Goal: Find specific page/section: Find specific page/section

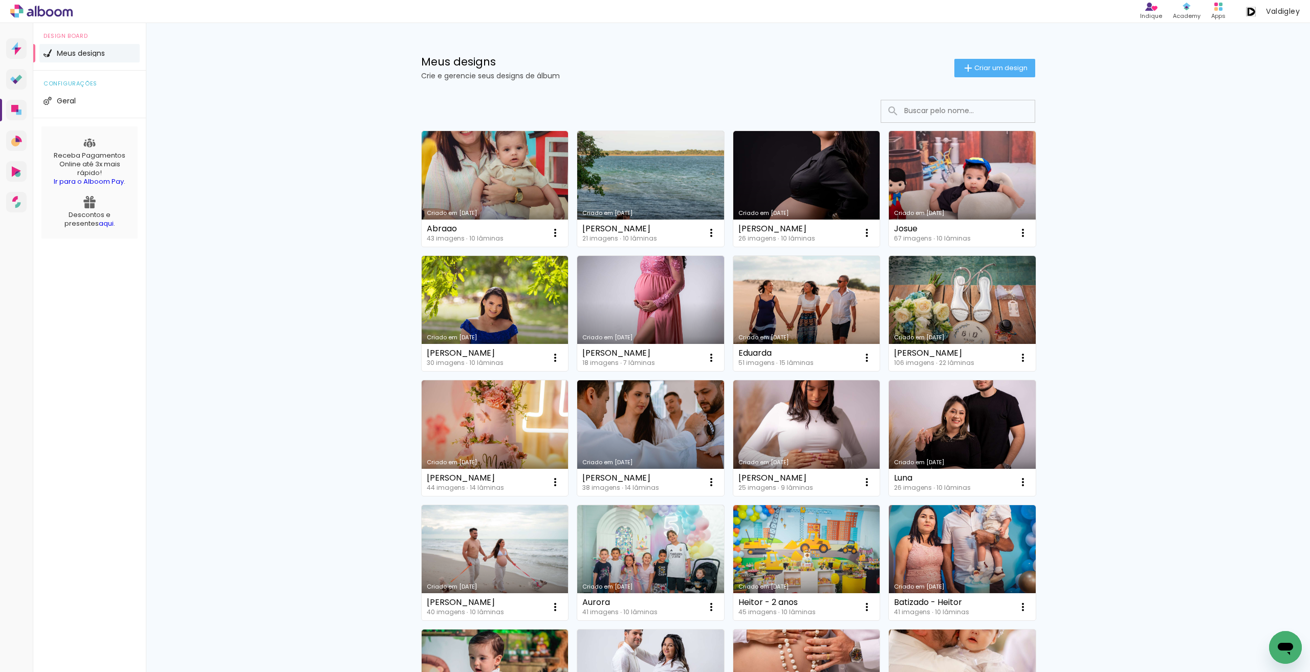
click at [912, 114] on input at bounding box center [972, 110] width 146 height 21
type input "l"
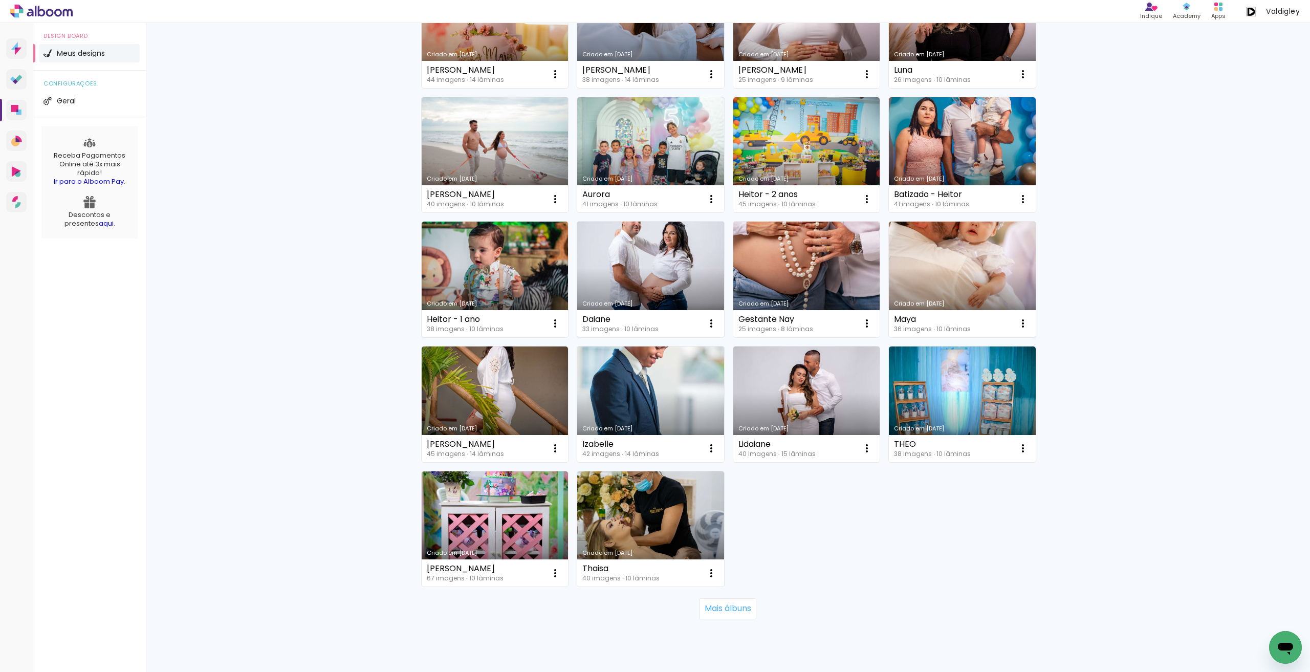
scroll to position [437, 0]
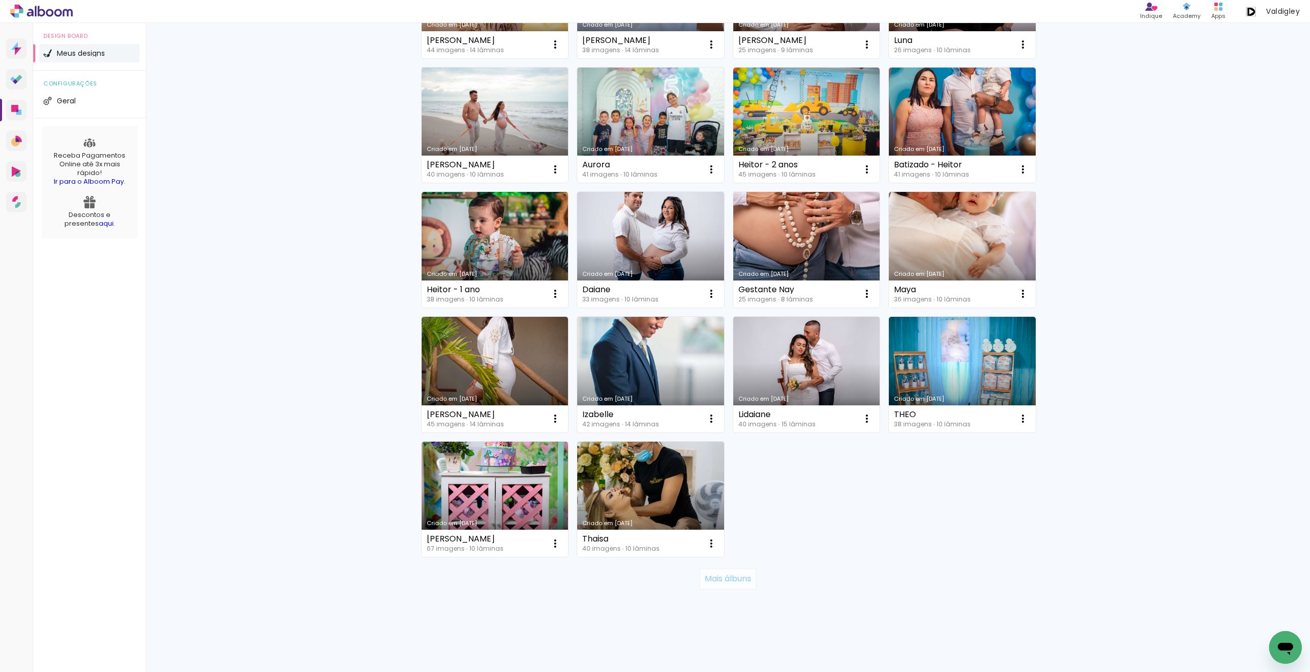
click at [0, 0] on slot "Mais álbuns" at bounding box center [0, 0] width 0 height 0
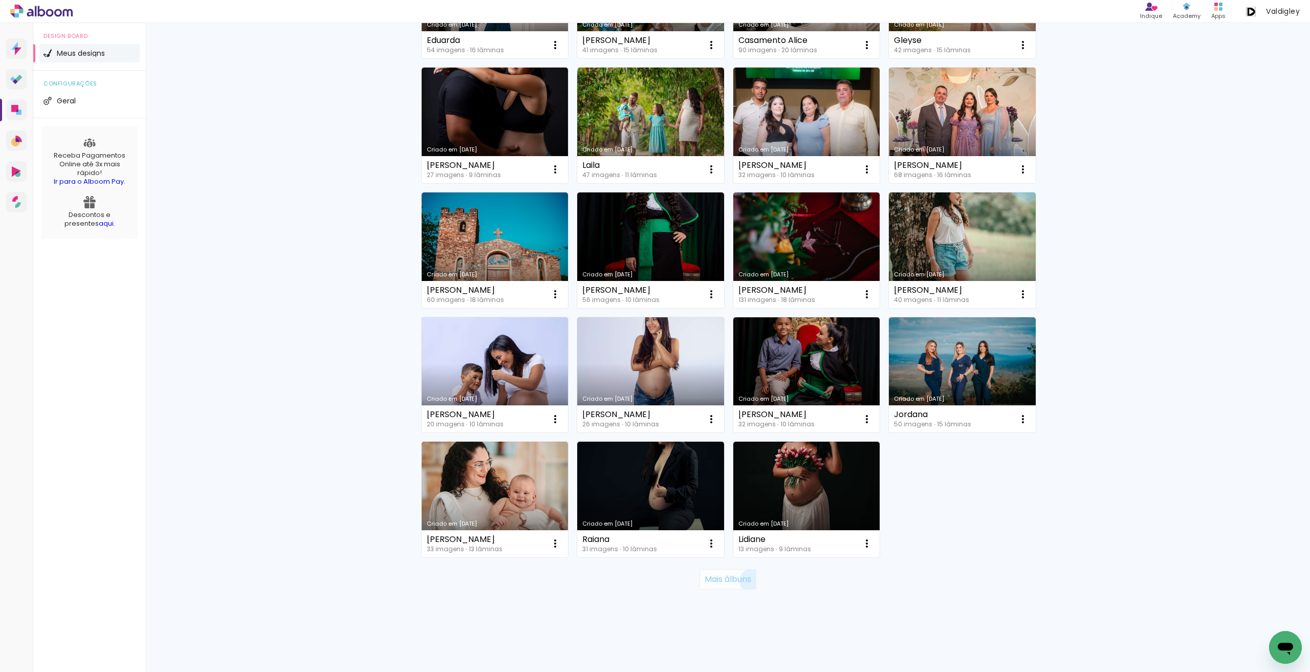
click at [0, 0] on slot "Mais álbuns" at bounding box center [0, 0] width 0 height 0
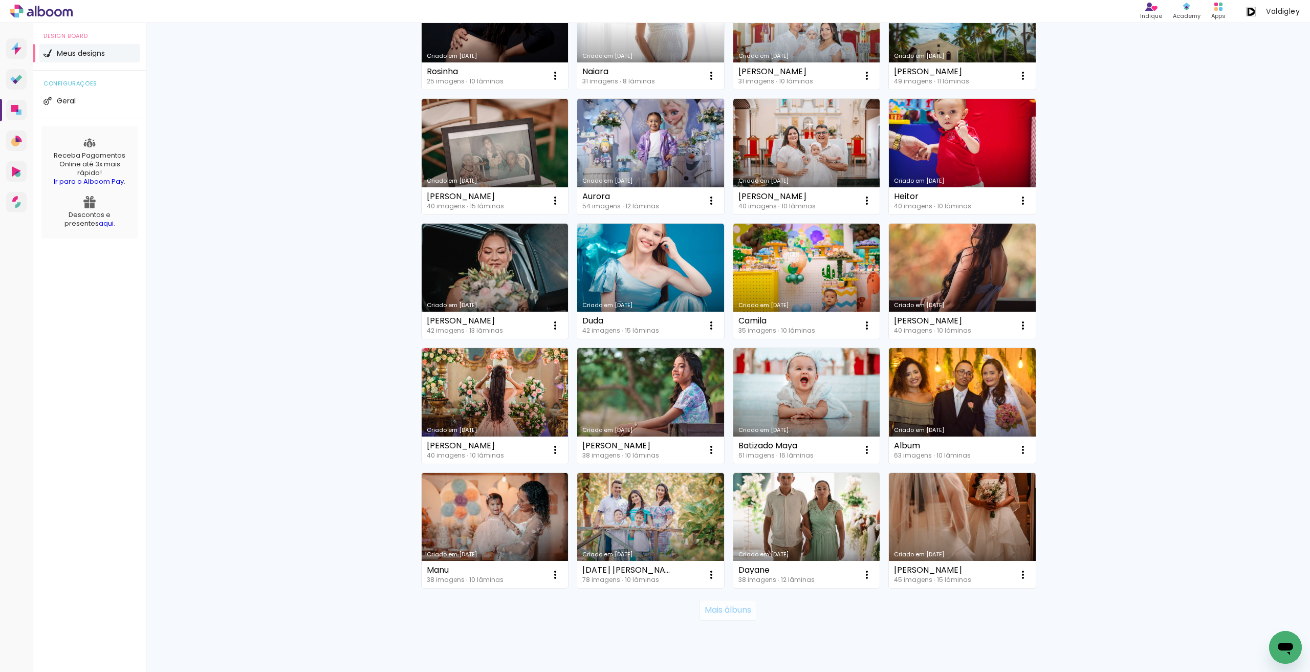
scroll to position [1933, 0]
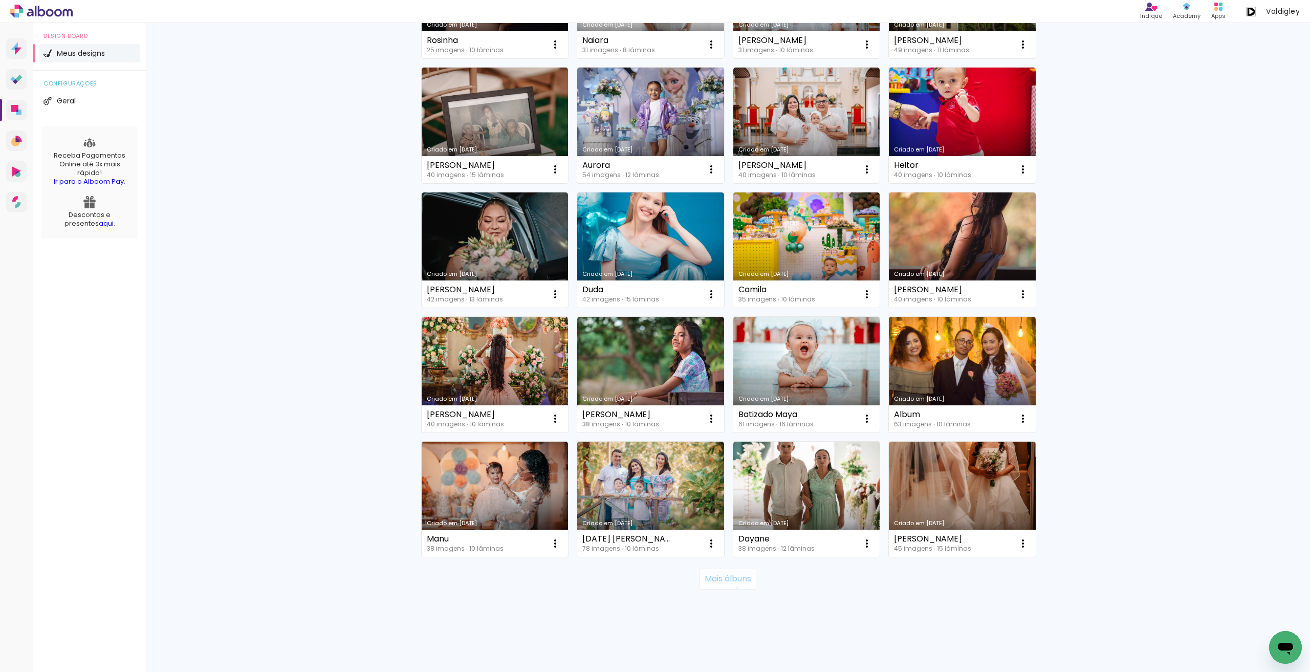
click at [732, 587] on paper-button "Mais álbuns" at bounding box center [727, 578] width 57 height 20
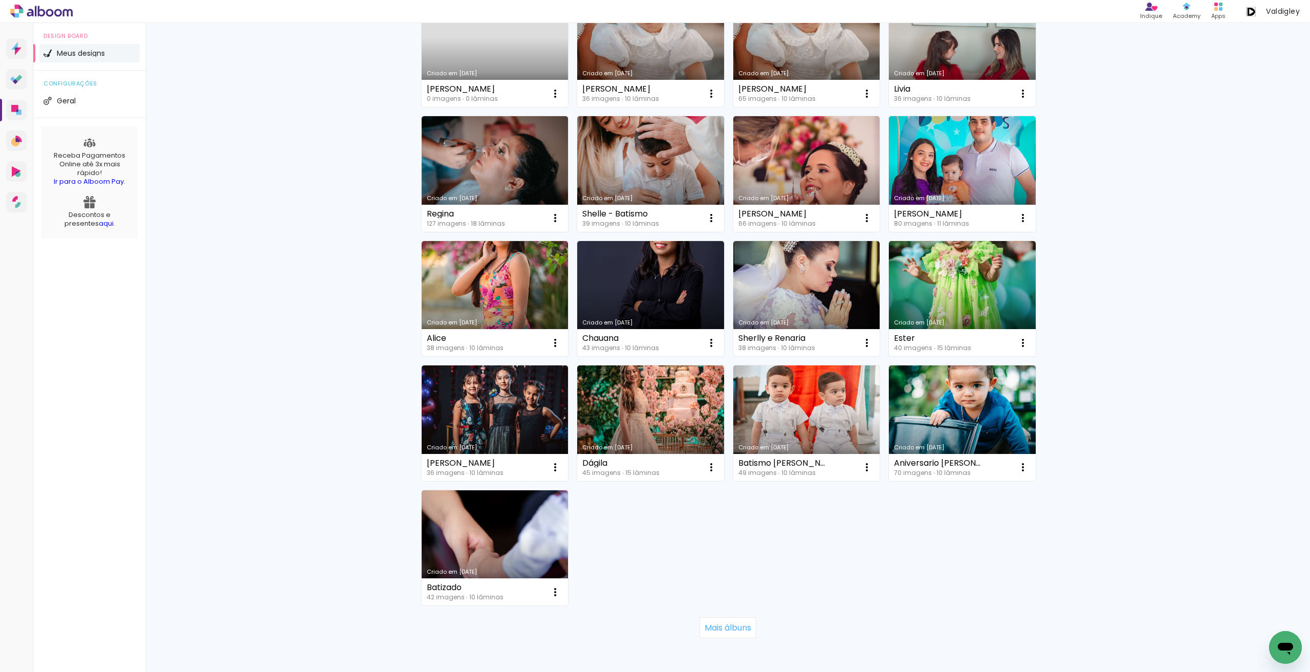
scroll to position [2805, 0]
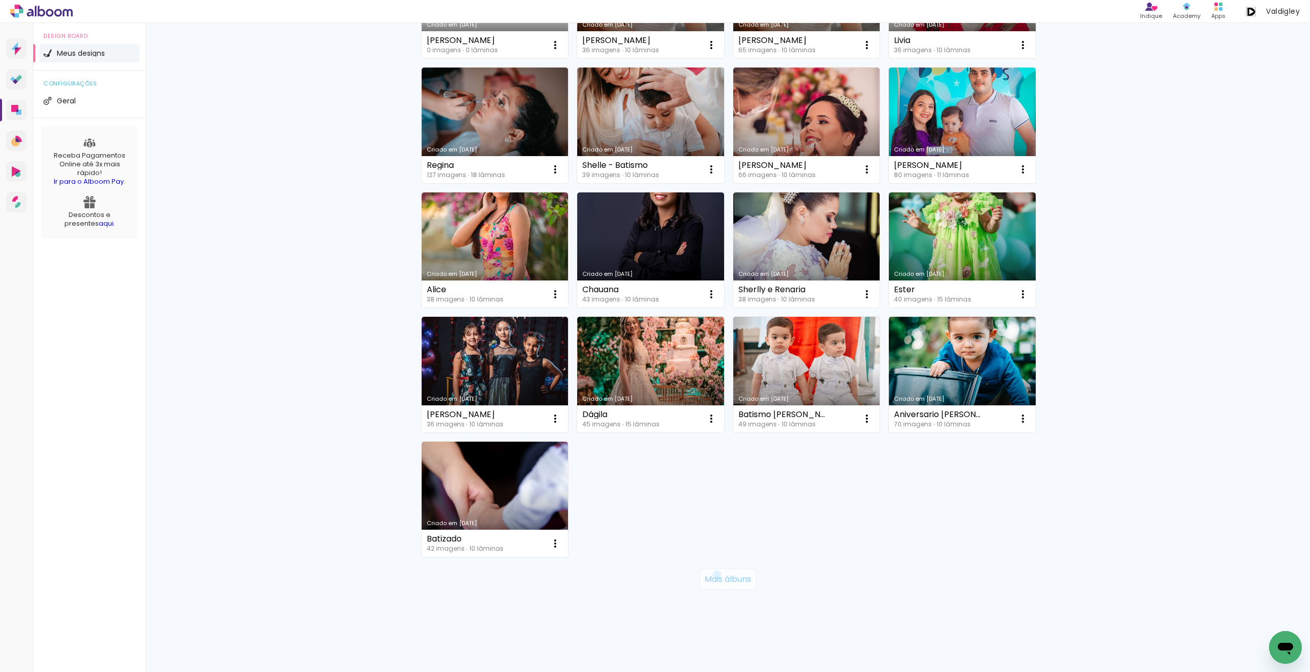
click at [0, 0] on slot "Mais álbuns" at bounding box center [0, 0] width 0 height 0
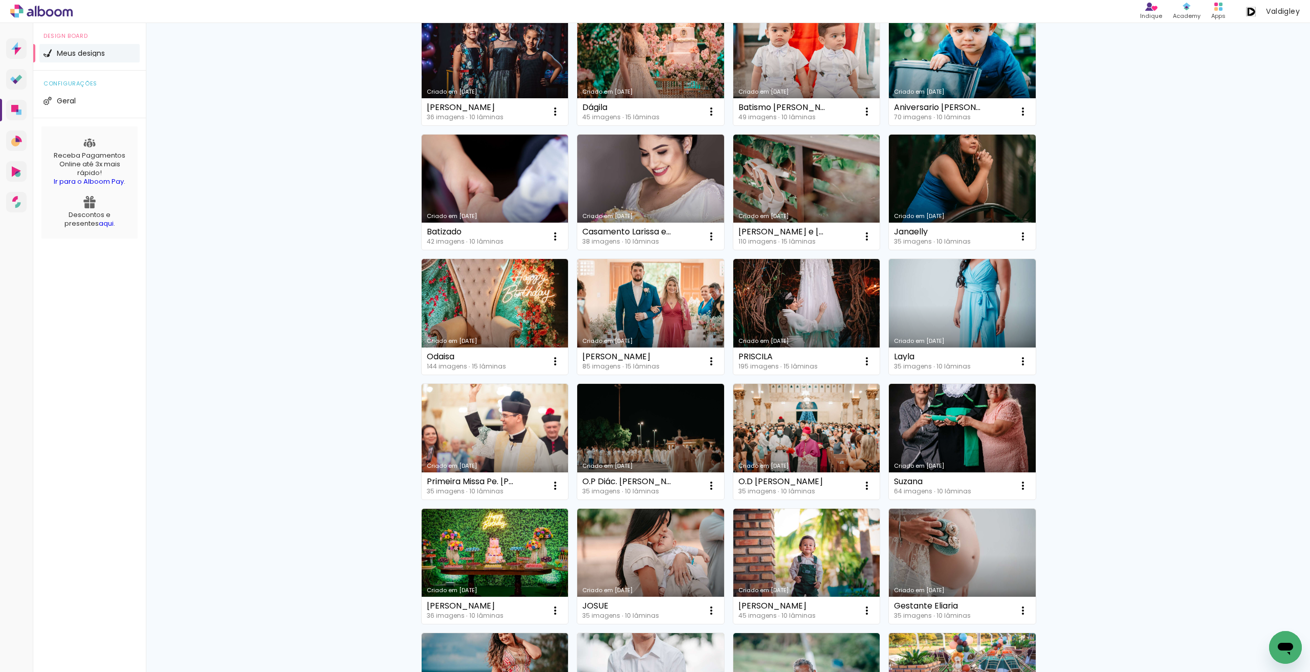
scroll to position [3368, 0]
